Goal: Task Accomplishment & Management: Use online tool/utility

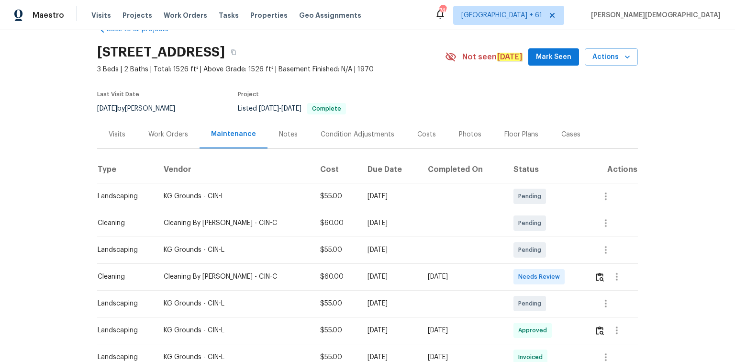
scroll to position [38, 0]
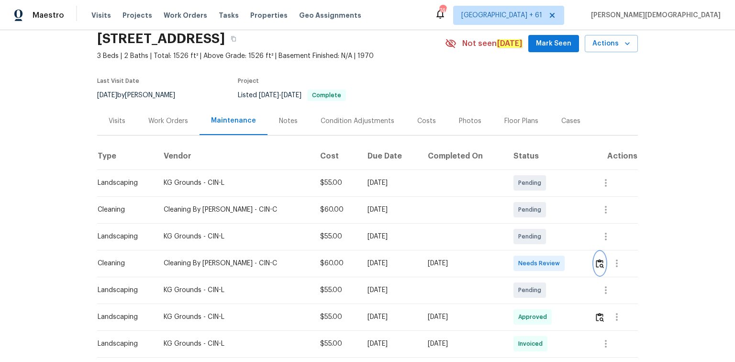
click at [595, 261] on img "button" at bounding box center [599, 263] width 8 height 9
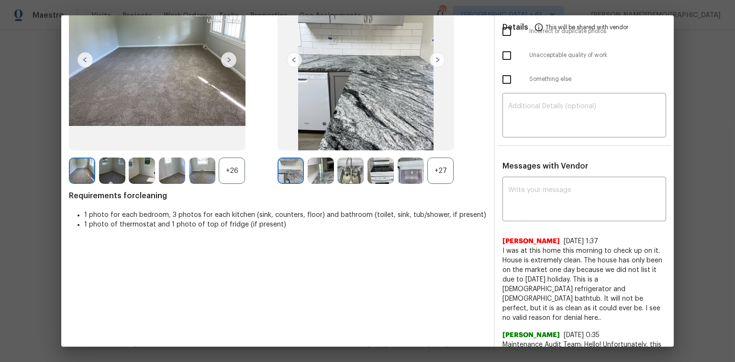
scroll to position [0, 0]
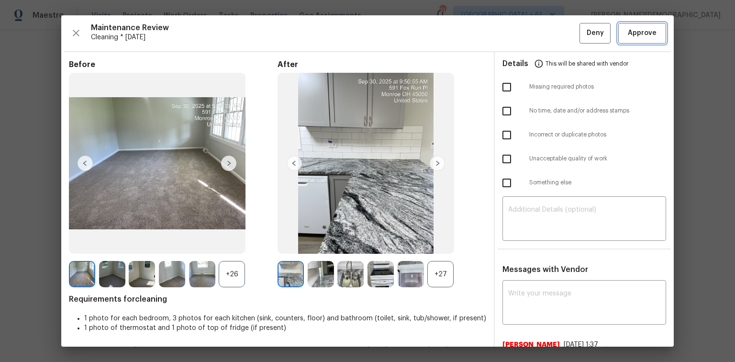
click at [651, 35] on span "Approve" at bounding box center [642, 33] width 33 height 12
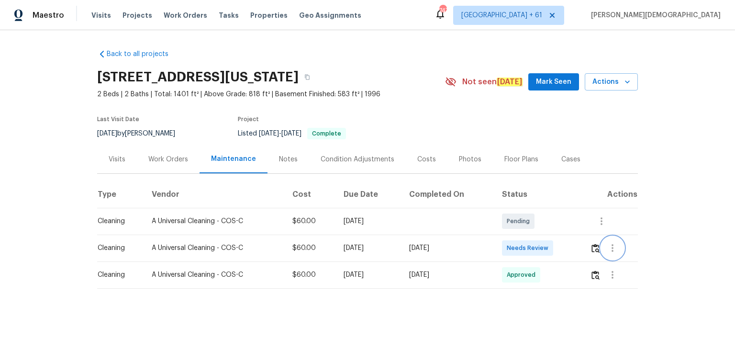
click at [522, 242] on button "button" at bounding box center [612, 247] width 23 height 23
click at [522, 242] on div at bounding box center [367, 181] width 735 height 362
click at [522, 242] on img "button" at bounding box center [595, 247] width 8 height 9
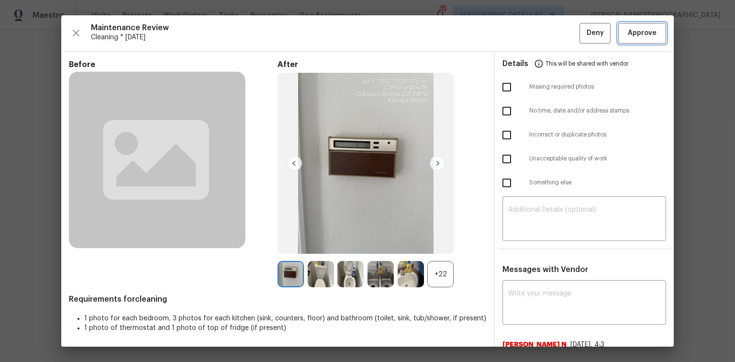
click at [522, 41] on button "Approve" at bounding box center [642, 33] width 48 height 21
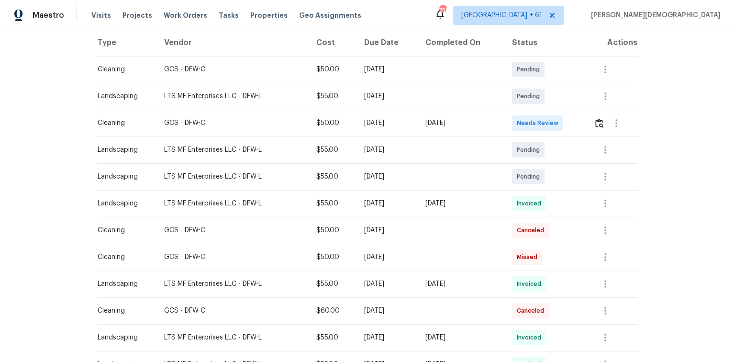
scroll to position [153, 0]
click at [593, 121] on button "button" at bounding box center [598, 121] width 11 height 23
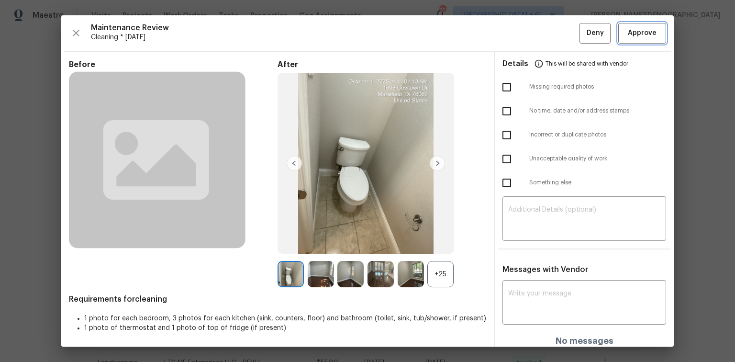
click at [637, 40] on button "Approve" at bounding box center [642, 33] width 48 height 21
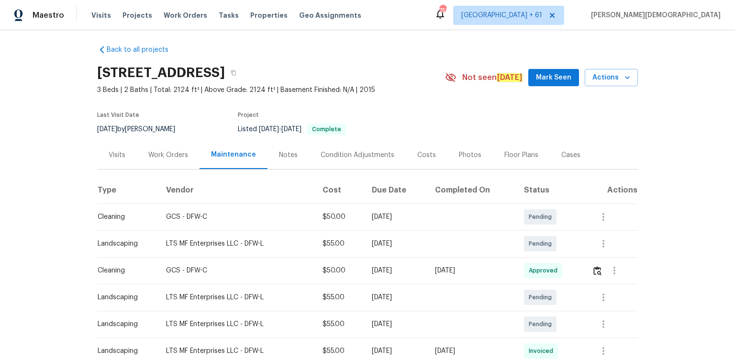
scroll to position [0, 0]
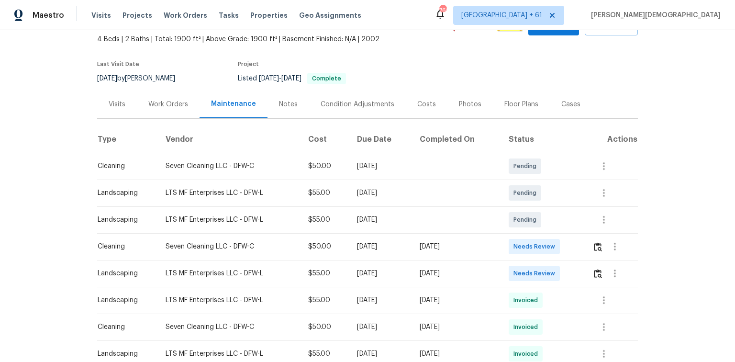
scroll to position [115, 0]
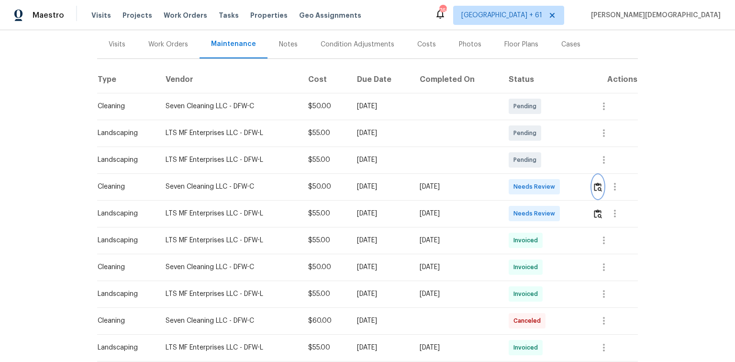
click at [522, 186] on img "button" at bounding box center [597, 186] width 8 height 9
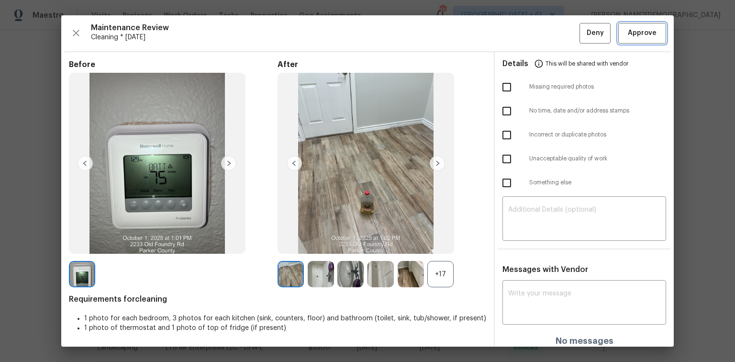
click at [522, 42] on button "Approve" at bounding box center [642, 33] width 48 height 21
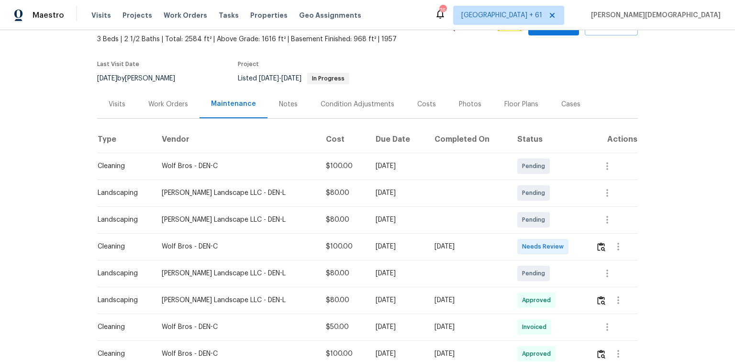
scroll to position [77, 0]
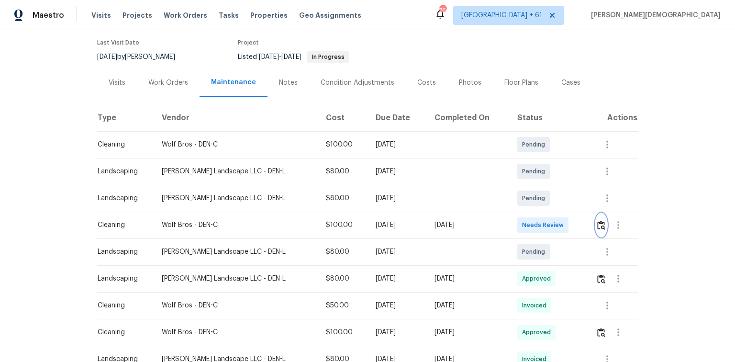
click at [522, 226] on button "button" at bounding box center [600, 224] width 11 height 23
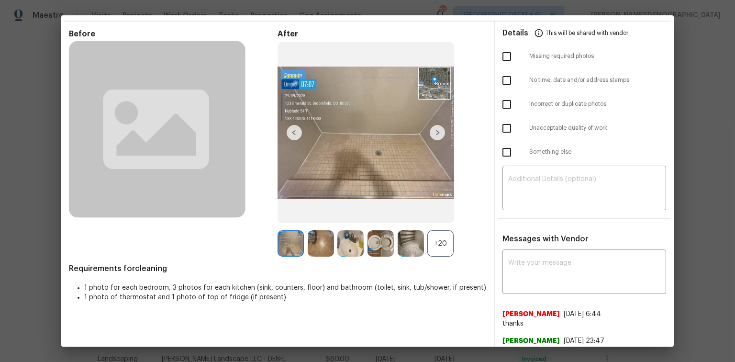
scroll to position [0, 0]
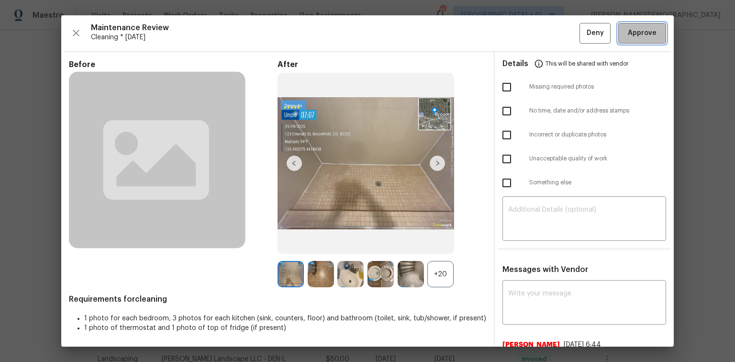
click at [522, 35] on span "Approve" at bounding box center [641, 33] width 29 height 12
